Goal: Task Accomplishment & Management: Manage account settings

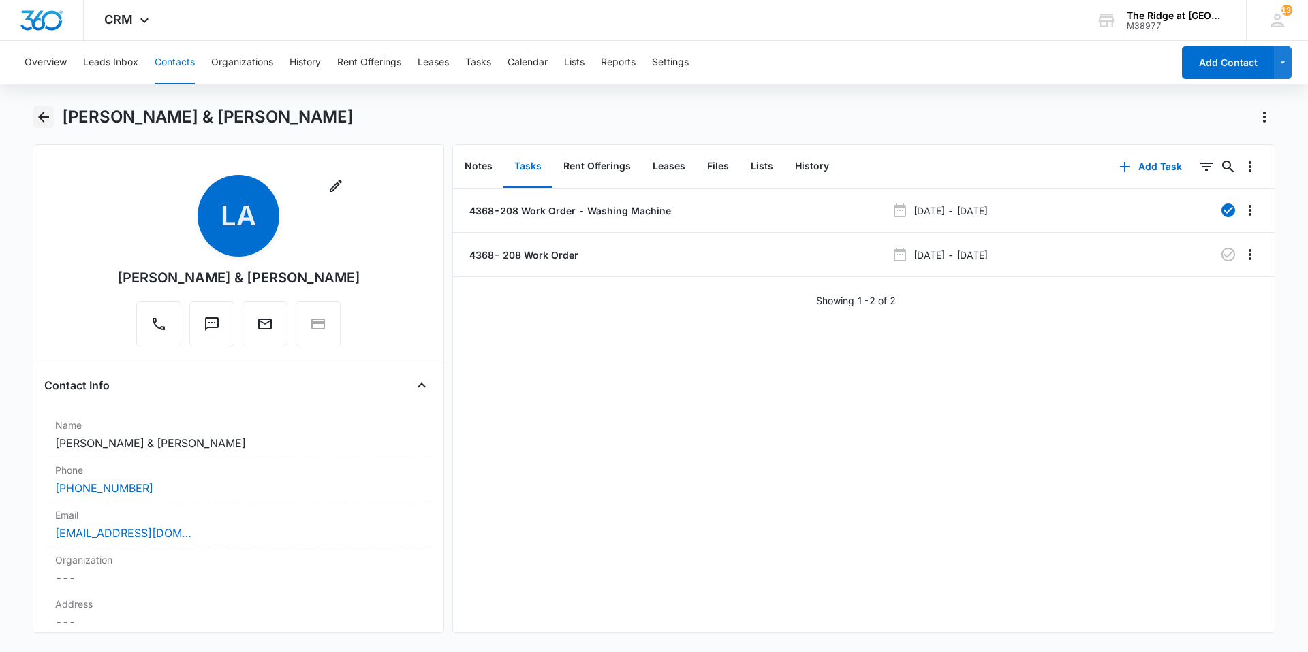
drag, startPoint x: 28, startPoint y: 118, endPoint x: 36, endPoint y: 118, distance: 8.2
click at [29, 118] on main "[PERSON_NAME] & [PERSON_NAME] Remove LA [PERSON_NAME] & [PERSON_NAME] Contact I…" at bounding box center [654, 377] width 1308 height 543
click at [45, 115] on icon "Back" at bounding box center [43, 117] width 16 height 16
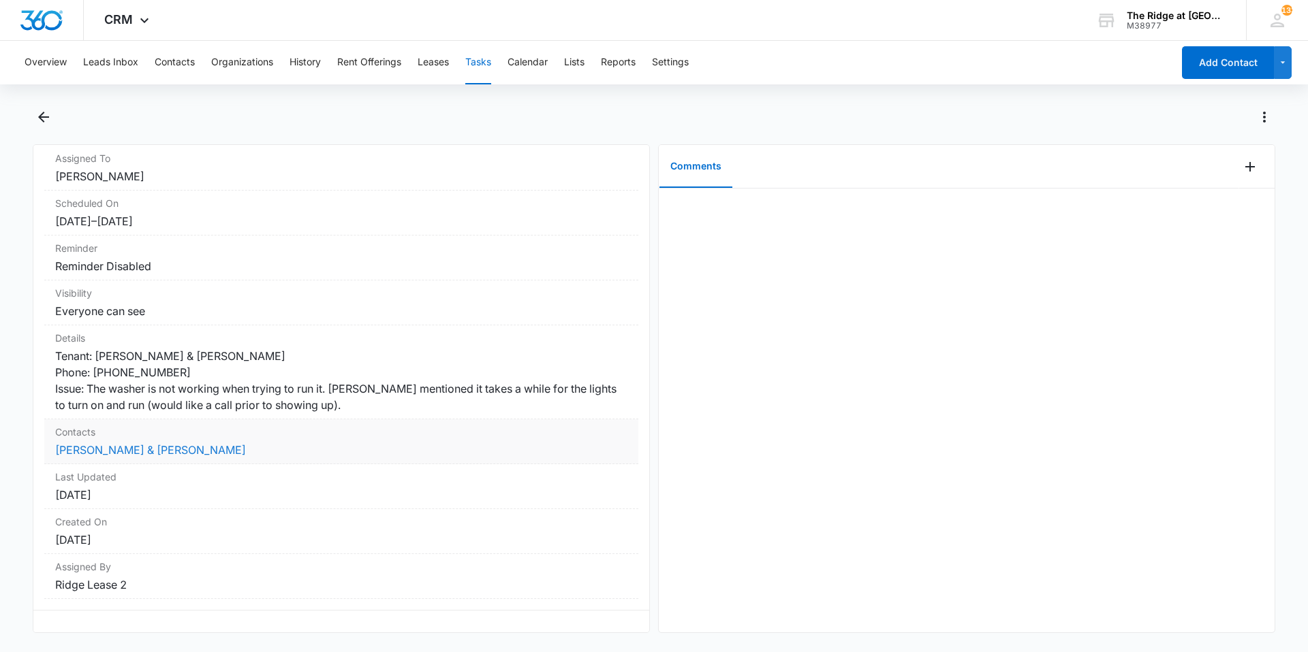
scroll to position [127, 0]
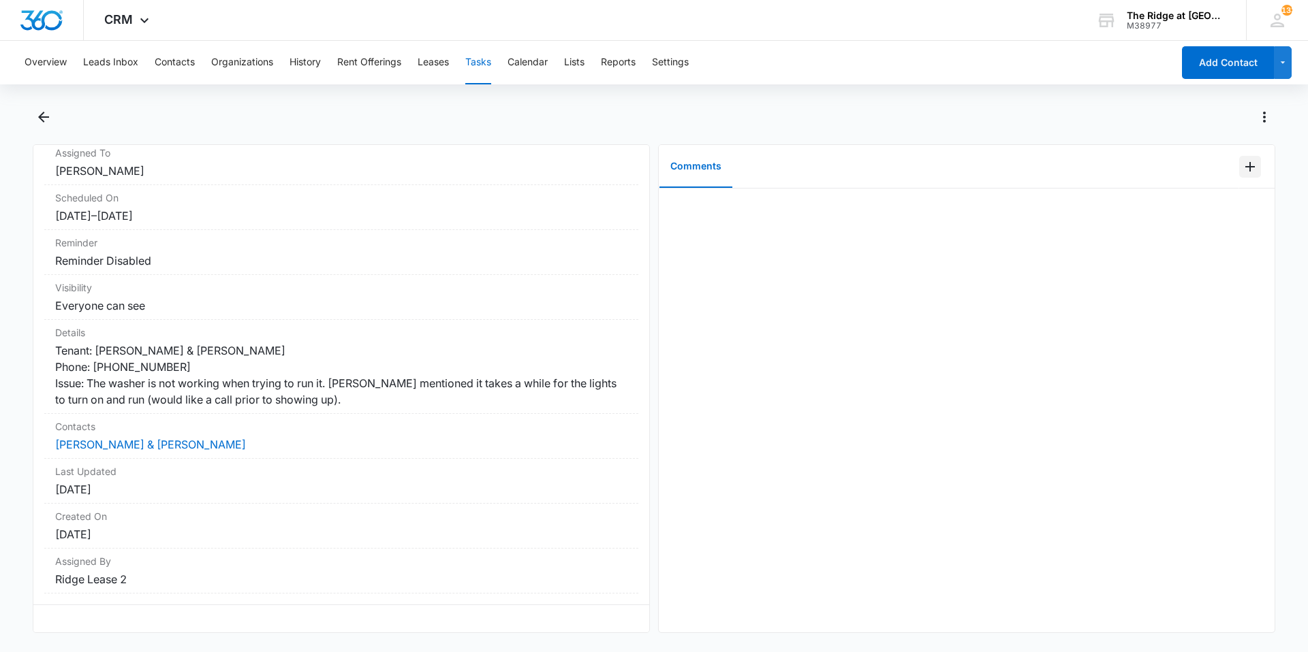
click at [1241, 161] on icon "Add Comment" at bounding box center [1249, 167] width 16 height 16
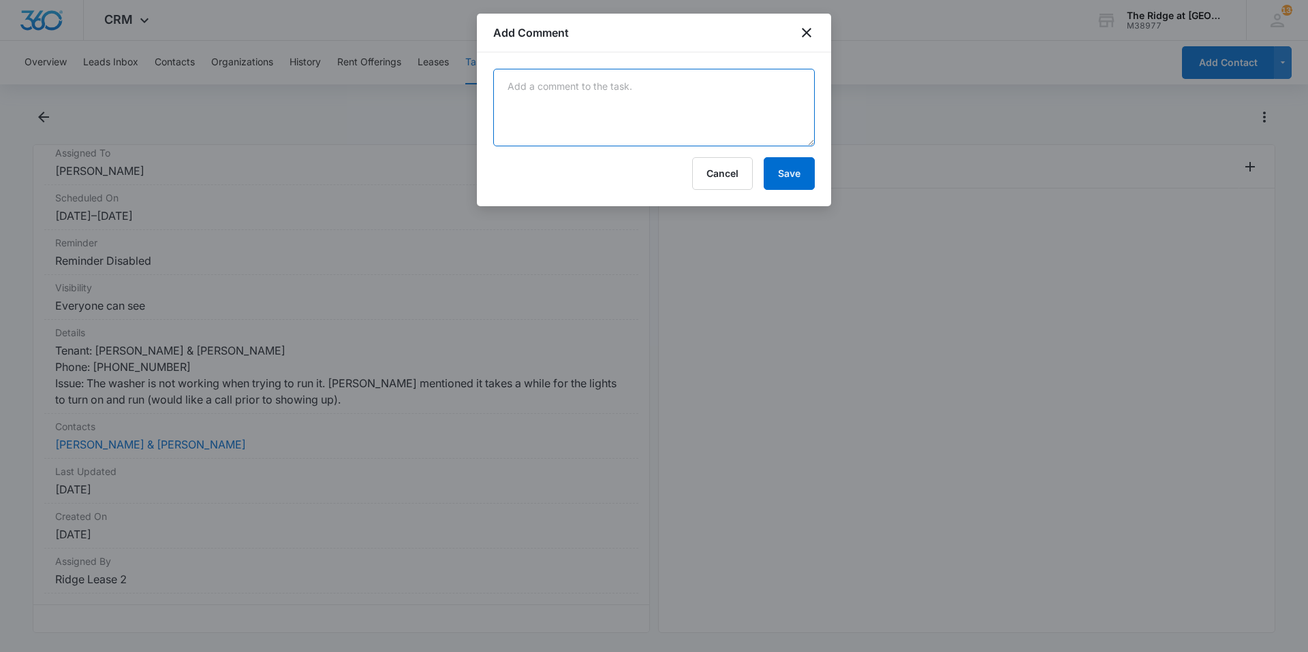
click at [718, 127] on textarea at bounding box center [653, 108] width 321 height 78
type textarea "r"
type textarea "replaced washer and left in maintenance shop for repairs main board."
click at [795, 183] on button "Save" at bounding box center [788, 173] width 51 height 33
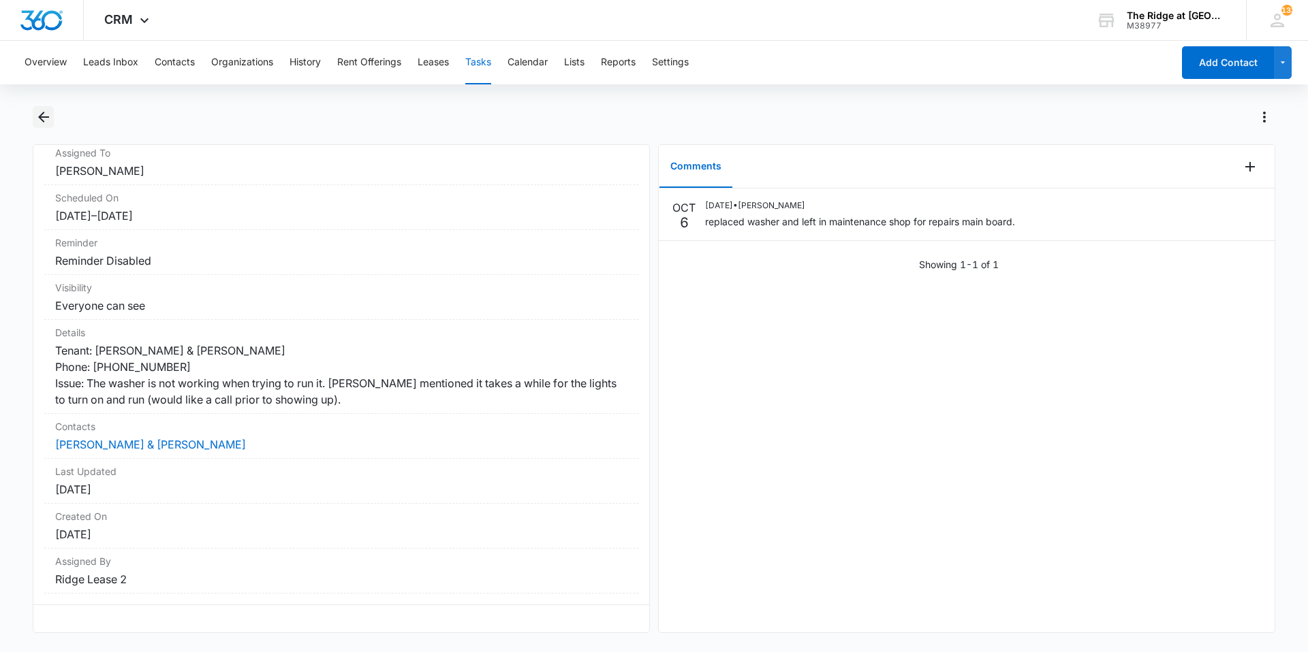
click at [38, 114] on icon "Back" at bounding box center [43, 117] width 16 height 16
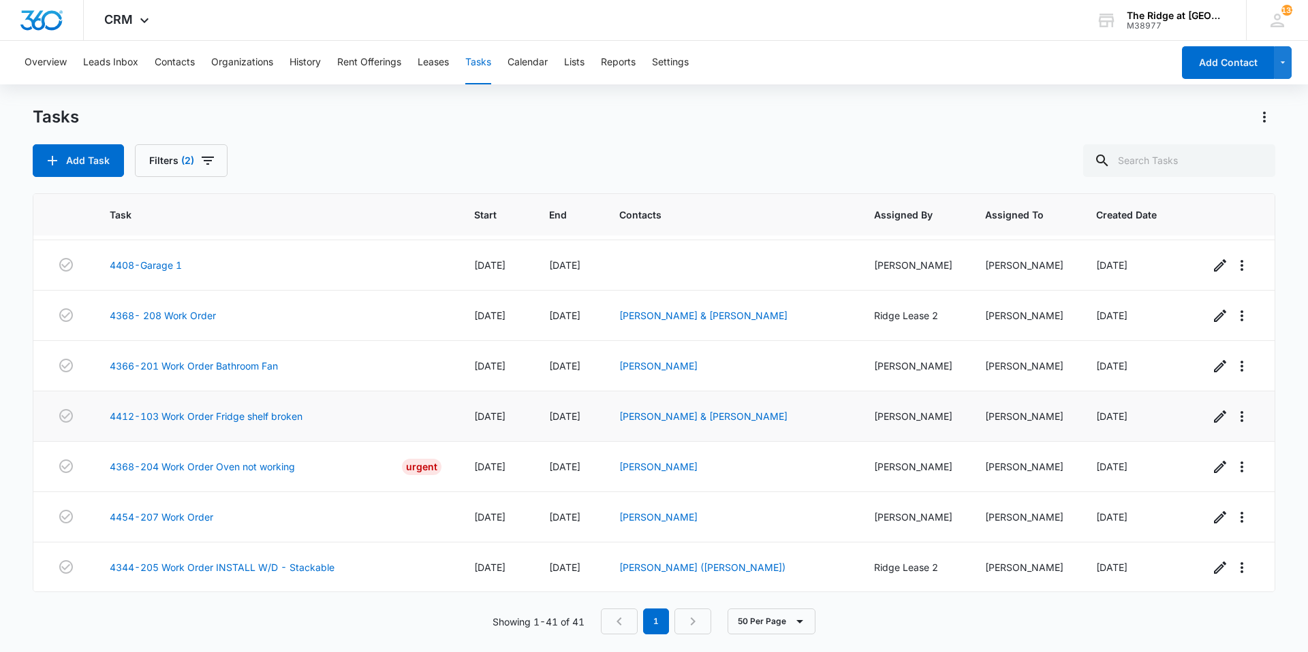
scroll to position [1710, 0]
click at [280, 473] on link "4368-204 Work Order Oven not working" at bounding box center [202, 466] width 185 height 14
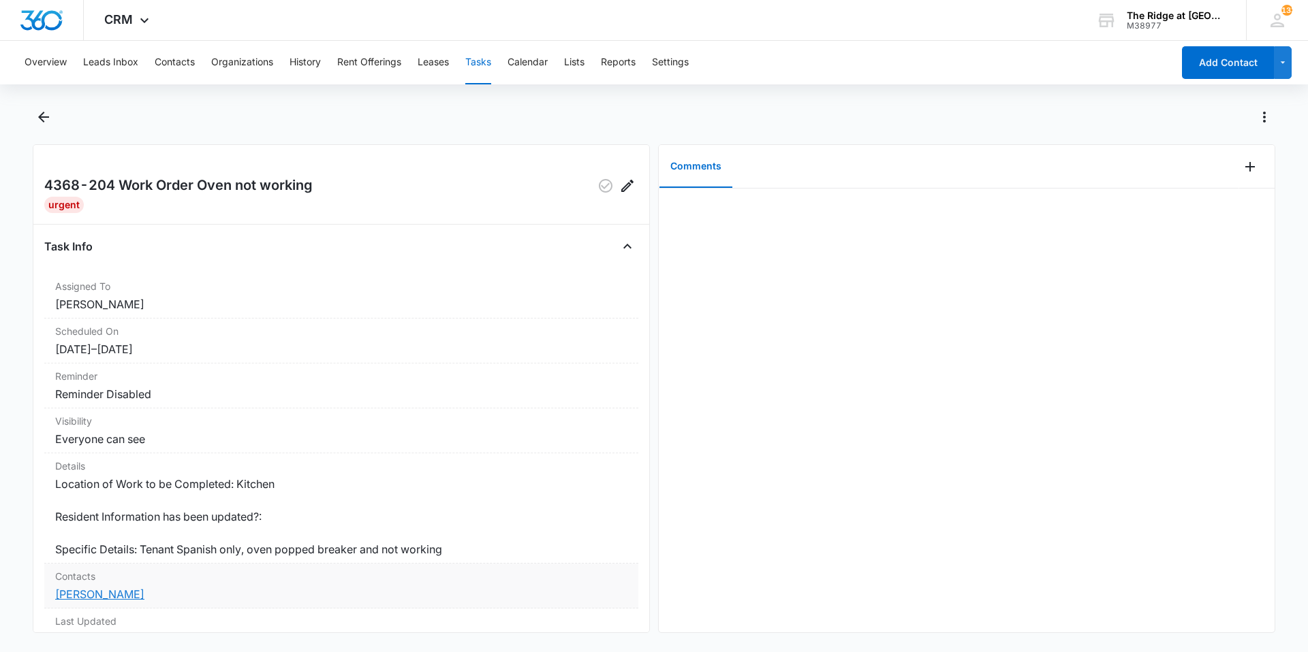
click at [144, 600] on link "[PERSON_NAME]" at bounding box center [99, 595] width 89 height 14
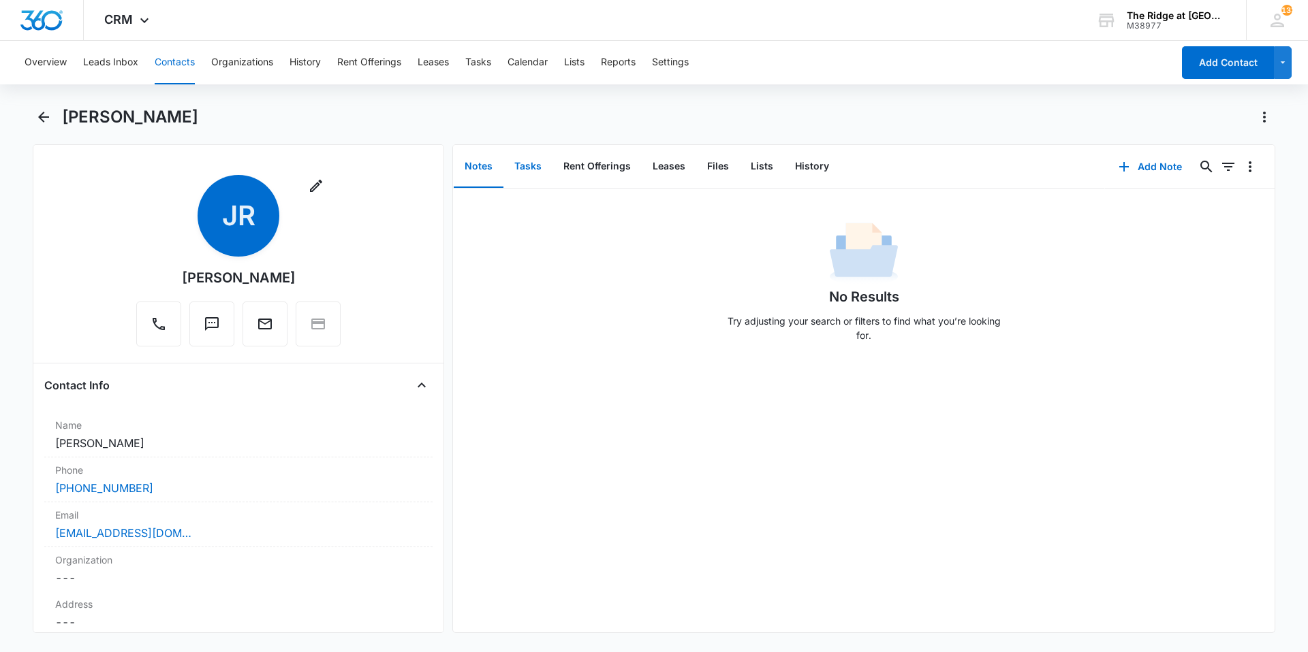
click at [543, 170] on button "Tasks" at bounding box center [527, 167] width 49 height 42
